Goal: Information Seeking & Learning: Learn about a topic

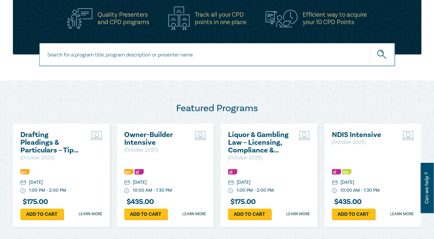
scroll to position [211, 0]
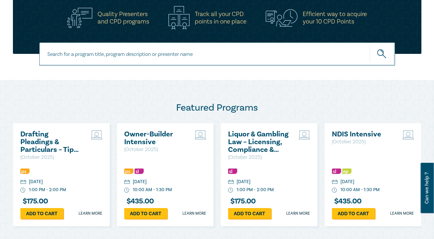
click at [167, 48] on input at bounding box center [217, 53] width 356 height 23
type input "legal support"
click at [370, 45] on button "submit" at bounding box center [382, 54] width 25 height 18
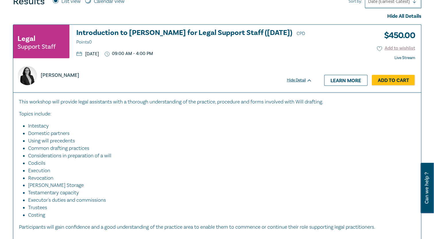
scroll to position [253, 0]
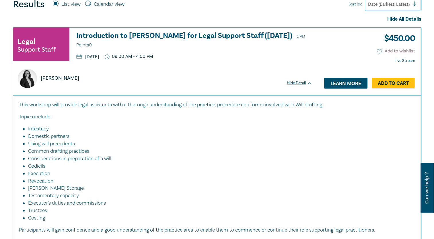
click at [344, 86] on link "Learn more" at bounding box center [345, 83] width 43 height 11
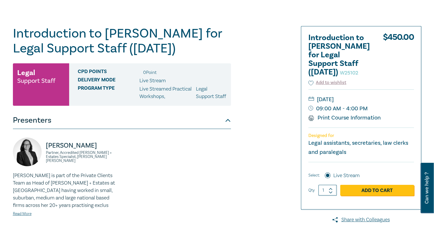
scroll to position [69, 0]
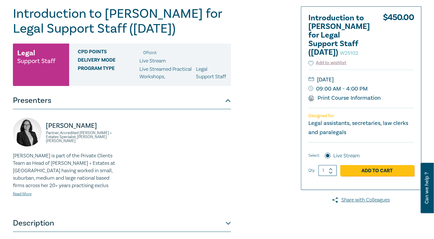
click at [253, 55] on div "Introduction to [PERSON_NAME] for Legal Support Staff ([DATE]) W25102 Legal Sup…" at bounding box center [147, 149] width 277 height 287
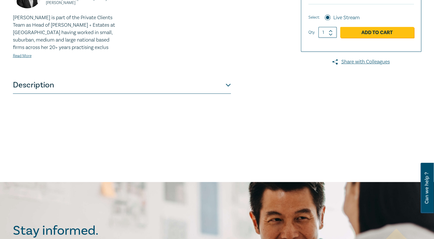
scroll to position [207, 0]
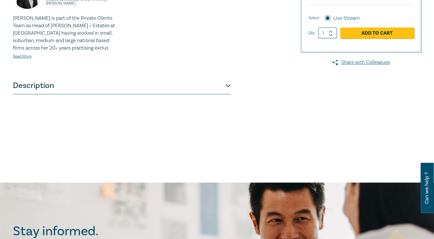
click at [230, 94] on button "Description" at bounding box center [122, 85] width 218 height 17
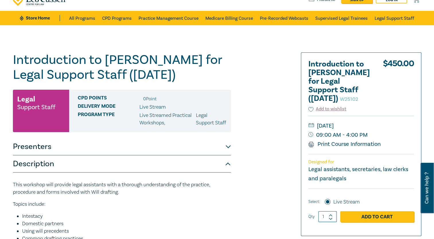
scroll to position [23, 0]
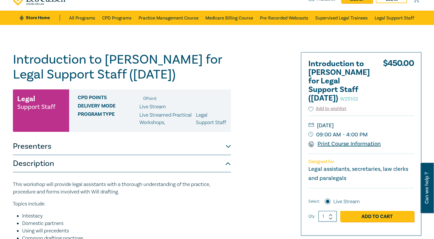
click at [338, 145] on link "Print Course Information" at bounding box center [344, 143] width 73 height 7
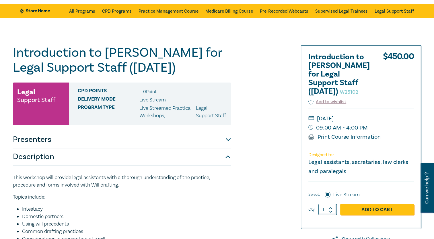
scroll to position [31, 0]
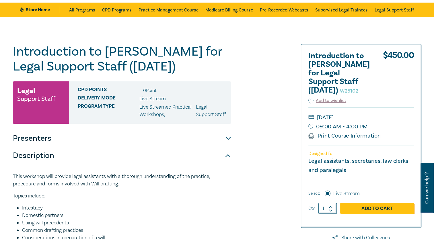
click at [135, 147] on button "Presenters" at bounding box center [122, 138] width 218 height 17
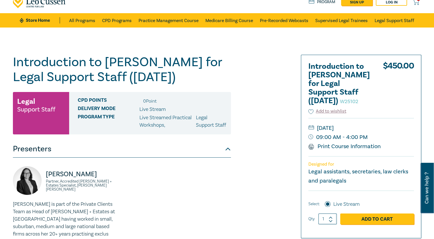
scroll to position [20, 0]
